Goal: Navigation & Orientation: Locate item on page

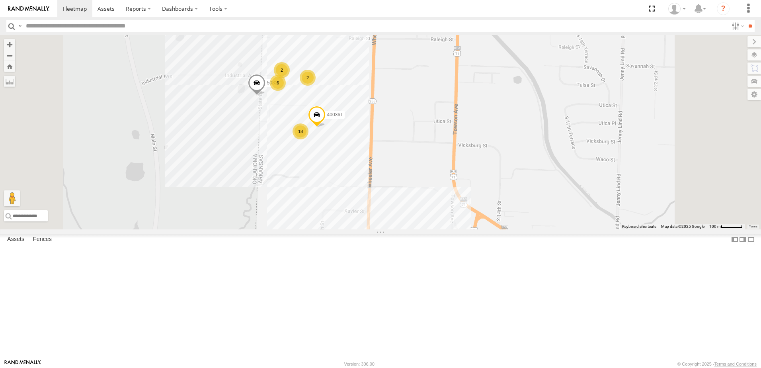
drag, startPoint x: 388, startPoint y: 168, endPoint x: 373, endPoint y: 236, distance: 69.7
click at [373, 229] on div "37152T T3214 40022T 37135T T3201 37148T 5279 37121T 5381-Sold 37095T 7774T 3713…" at bounding box center [380, 132] width 761 height 194
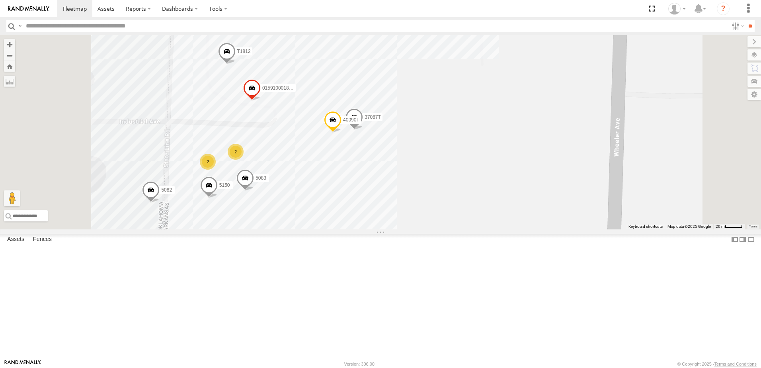
drag, startPoint x: 470, startPoint y: 167, endPoint x: 500, endPoint y: 210, distance: 52.5
click at [500, 210] on div "37152T T3214 40022T 37135T T3201 37148T 5279 37121T 5381-Sold 37095T 7774T 3713…" at bounding box center [380, 132] width 761 height 194
click at [752, 53] on label at bounding box center [746, 54] width 29 height 11
click at [0, 0] on span "Basemaps" at bounding box center [0, 0] width 0 height 0
click at [0, 0] on span "Satellite + Roadmap" at bounding box center [0, 0] width 0 height 0
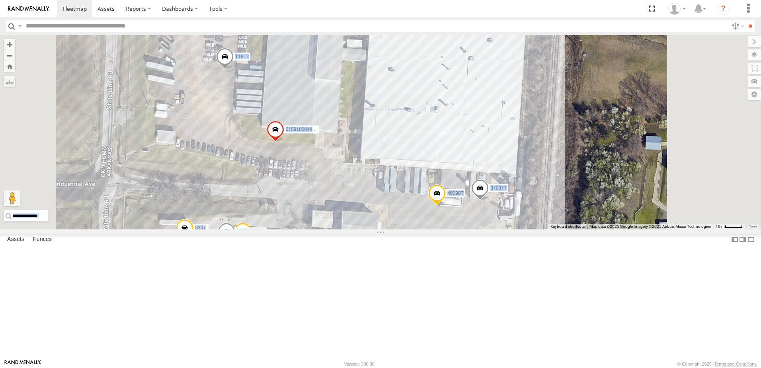
drag, startPoint x: 661, startPoint y: 274, endPoint x: 624, endPoint y: 168, distance: 112.6
click at [624, 168] on div "To navigate the map with touch gestures double-tap and hold your finger on the …" at bounding box center [380, 132] width 761 height 194
click at [0, 0] on div "Basemaps Roadmap Terrain Satellite Satellite + Roadmap" at bounding box center [0, 0] width 0 height 0
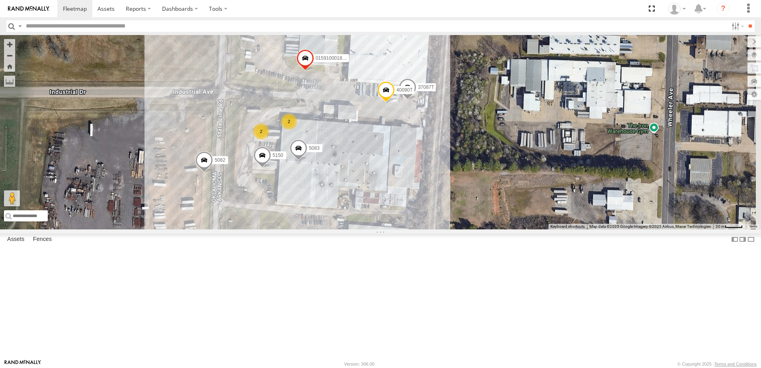
drag, startPoint x: 639, startPoint y: 269, endPoint x: 557, endPoint y: 189, distance: 114.5
click at [557, 189] on div "37152T T3214 40022T 37135T T3201 37148T 5279 37121T 5381-Sold 37095T 7774T 3713…" at bounding box center [380, 132] width 761 height 194
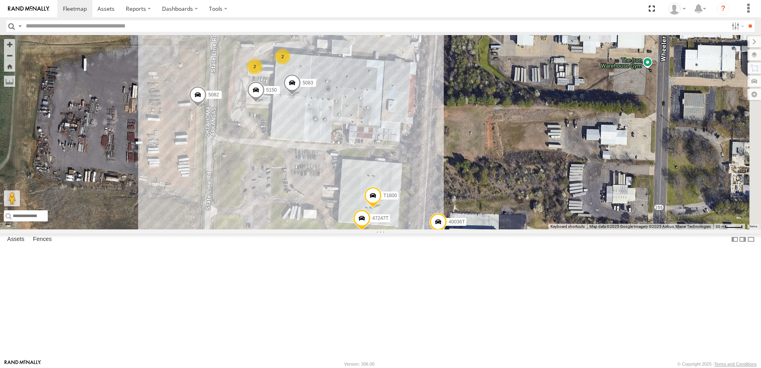
drag, startPoint x: 578, startPoint y: 244, endPoint x: 571, endPoint y: 176, distance: 68.3
click at [571, 176] on div "37152T T3214 40022T 37135T T3201 37148T 5279 37121T 5381-Sold 37095T 7774T 3713…" at bounding box center [380, 132] width 761 height 194
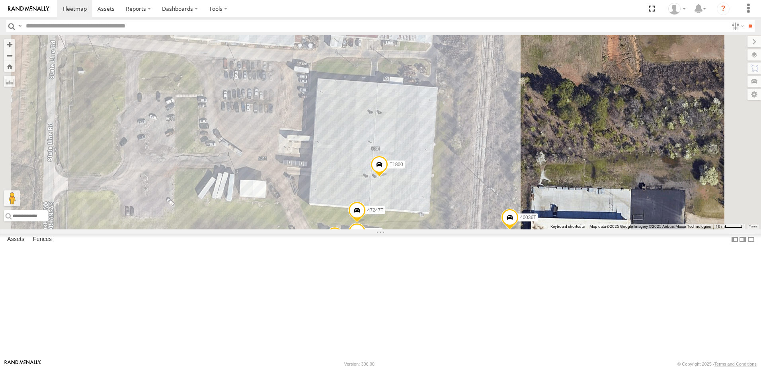
click at [366, 223] on span at bounding box center [357, 211] width 18 height 21
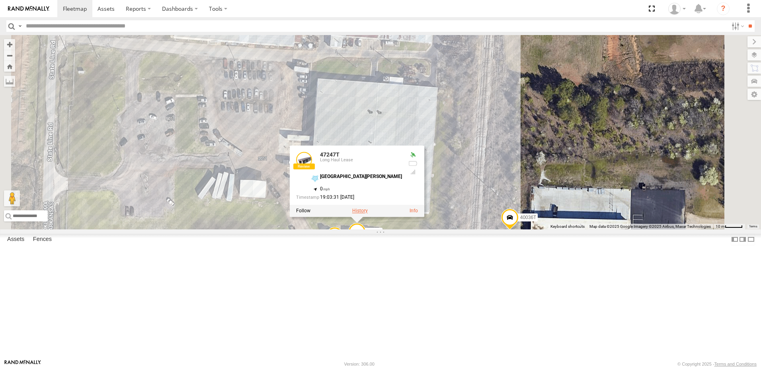
click at [368, 214] on label at bounding box center [360, 211] width 16 height 6
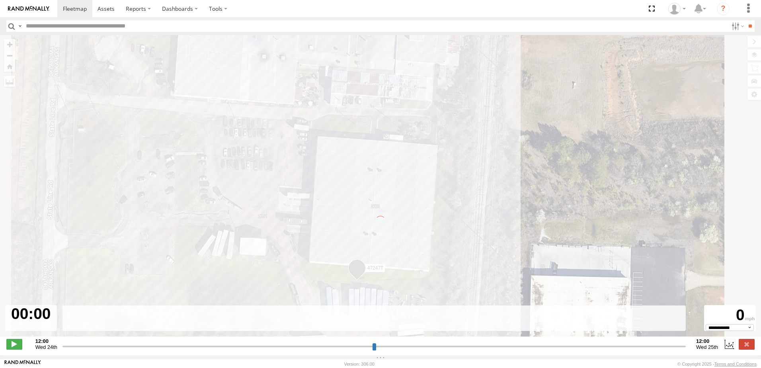
type input "**********"
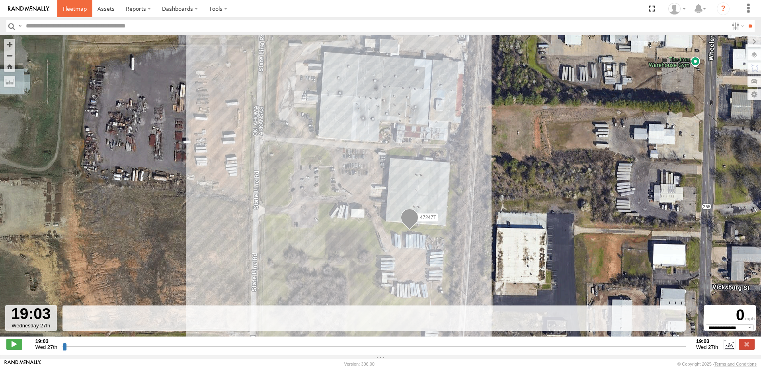
click at [70, 7] on span at bounding box center [75, 9] width 24 height 8
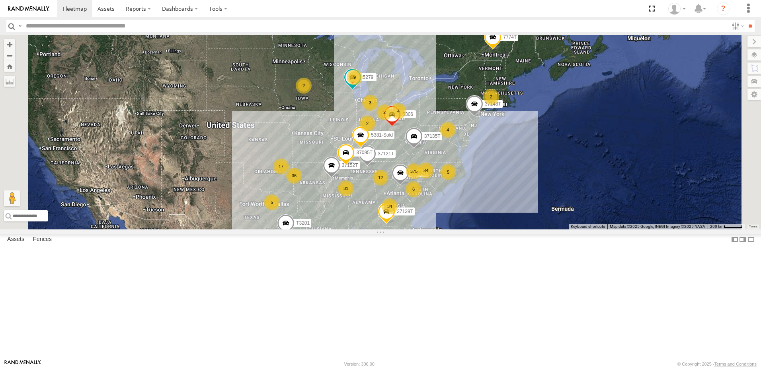
drag, startPoint x: 436, startPoint y: 256, endPoint x: 436, endPoint y: 263, distance: 6.8
click at [436, 229] on div "375 37152T 34 31 36 9 17 5 84 T3214 6 12 3 5 2 4 40022T 37135T 2 4 T3201 2 2 37…" at bounding box center [380, 132] width 761 height 194
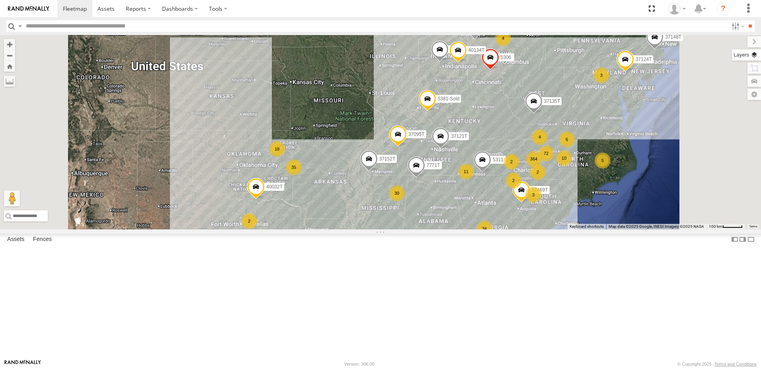
click at [754, 54] on label at bounding box center [746, 54] width 29 height 11
click at [0, 0] on span "Basemaps" at bounding box center [0, 0] width 0 height 0
click at [0, 0] on span "Roadmap" at bounding box center [0, 0] width 0 height 0
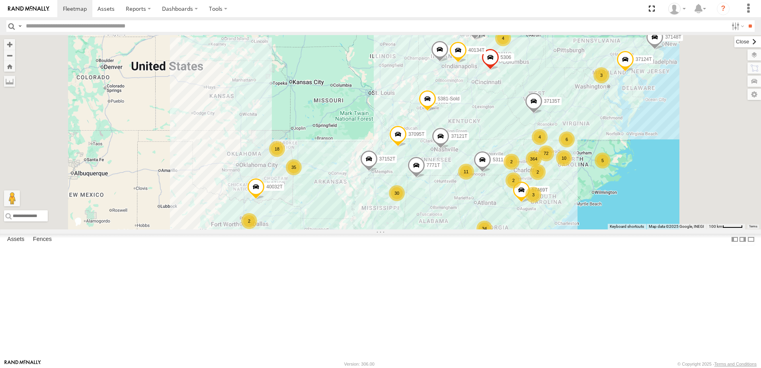
click at [734, 42] on label at bounding box center [747, 41] width 27 height 11
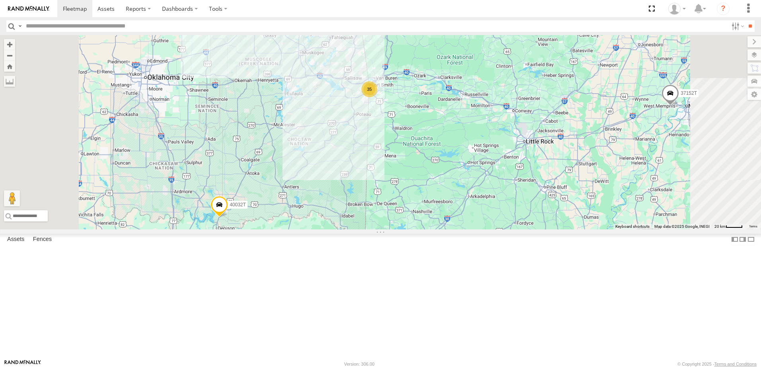
drag, startPoint x: 468, startPoint y: 152, endPoint x: 449, endPoint y: 249, distance: 98.9
click at [449, 229] on div "37152T T3214 40022T 37135T T3201 37148T 5279 37121T 5381-Sold 37095T 7774T 3713…" at bounding box center [380, 132] width 761 height 194
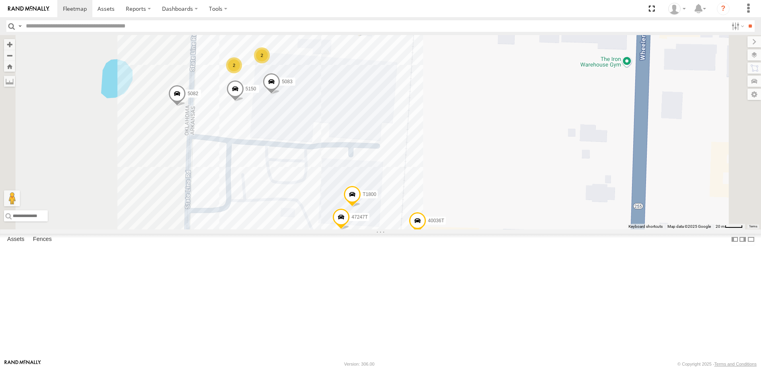
drag, startPoint x: 457, startPoint y: 148, endPoint x: 473, endPoint y: 126, distance: 27.8
click at [473, 126] on div "37152T T3214 40022T 37135T T3201 37148T 5279 37121T 5381-Sold 37095T 7774T 3713…" at bounding box center [380, 132] width 761 height 194
